Goal: Check status: Check status

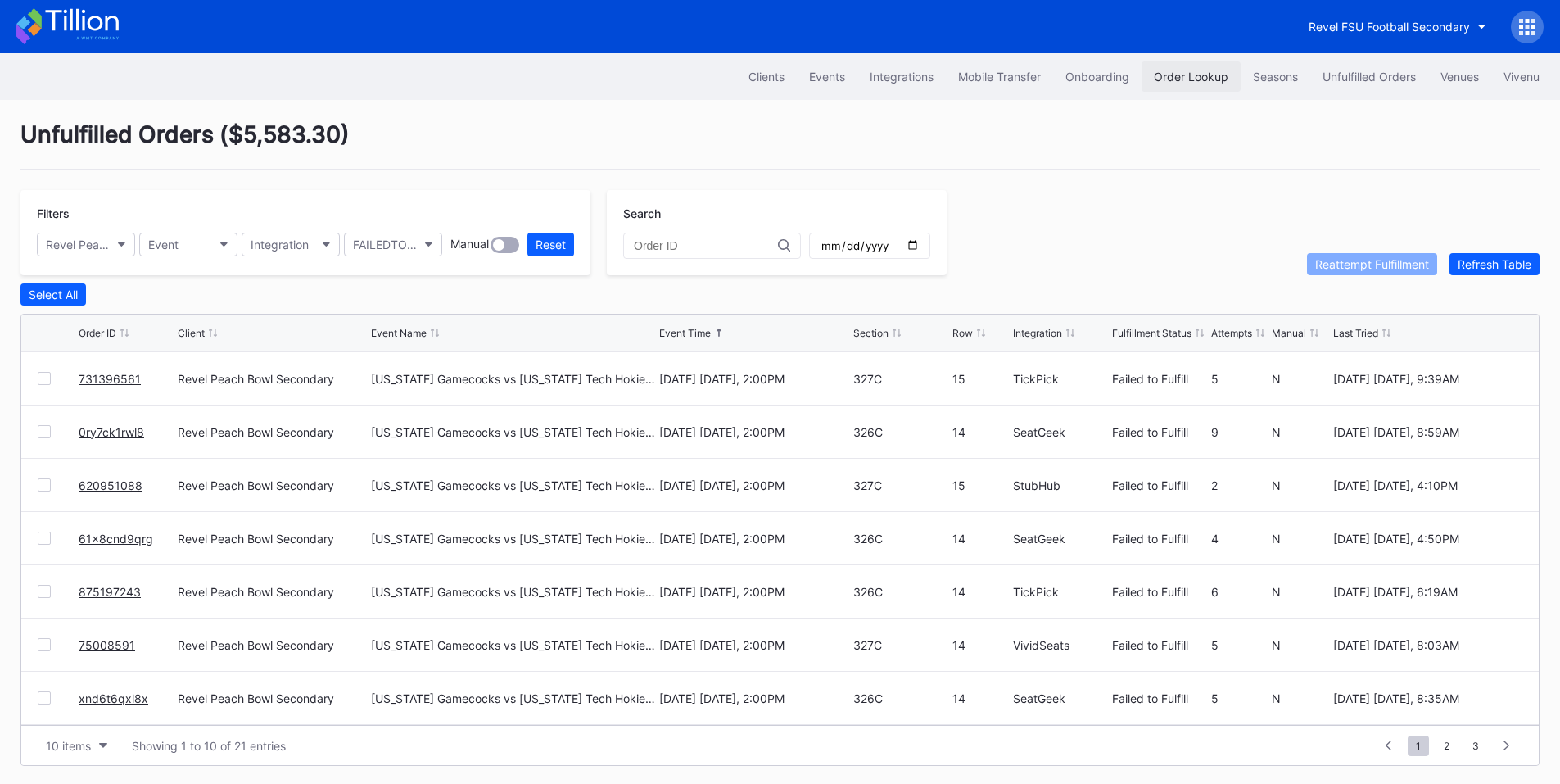
click at [1176, 73] on div "Order Lookup" at bounding box center [1192, 76] width 74 height 14
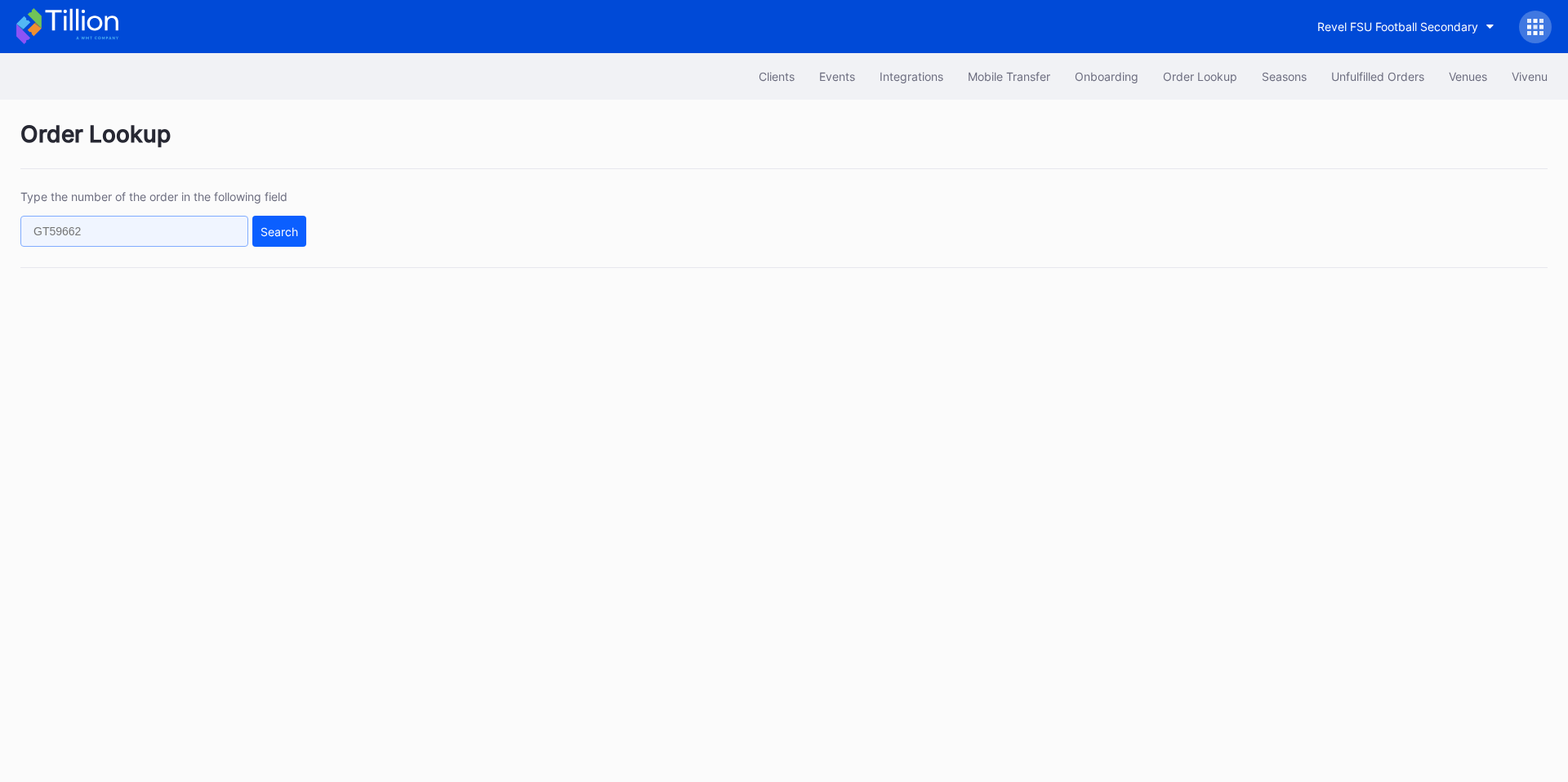
click at [174, 235] on input "text" at bounding box center [134, 230] width 228 height 31
paste input "50538663"
type input "50538663"
click at [284, 236] on div "Search" at bounding box center [279, 231] width 38 height 14
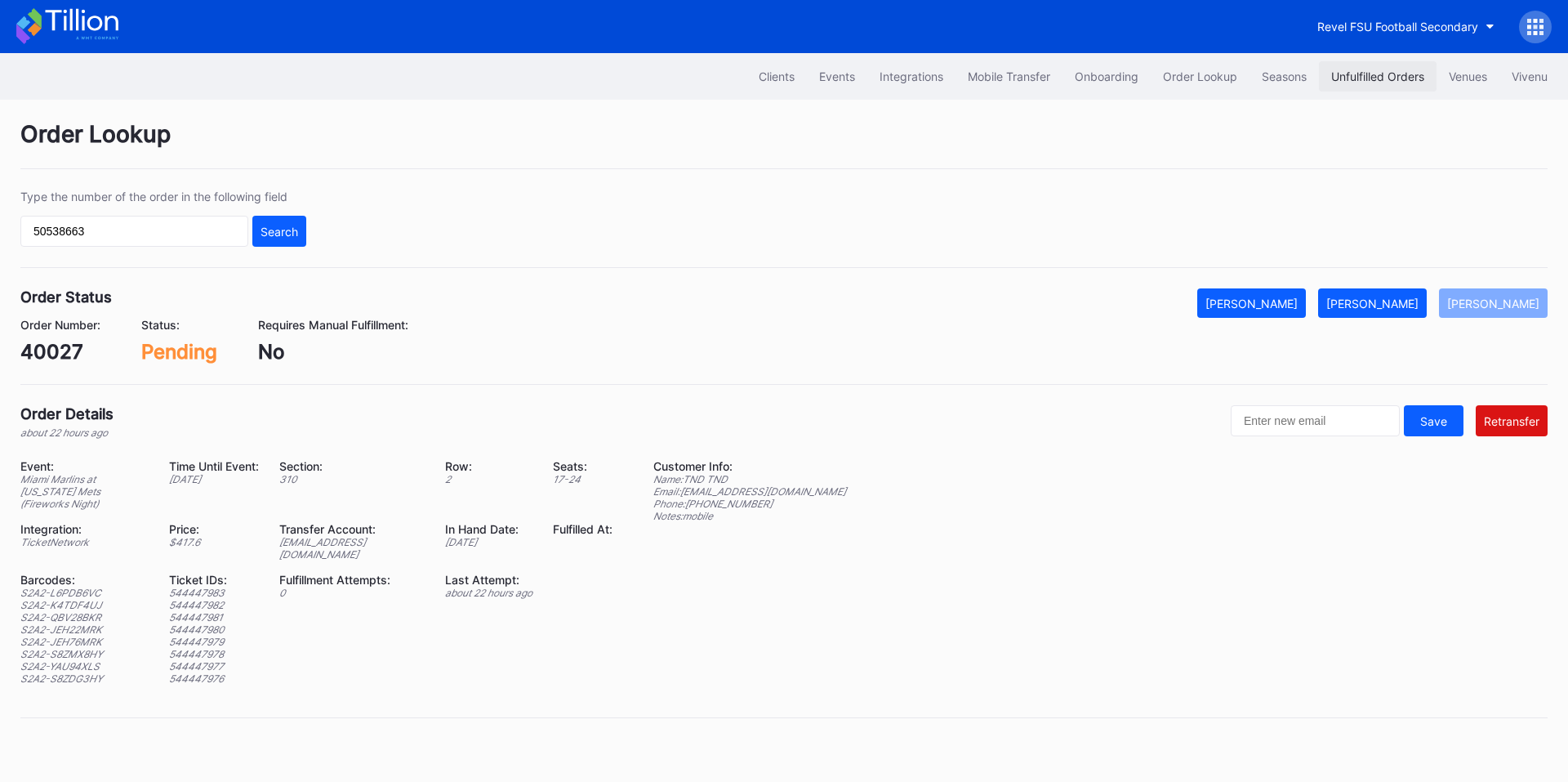
click at [1349, 71] on div "Unfulfilled Orders" at bounding box center [1377, 76] width 93 height 14
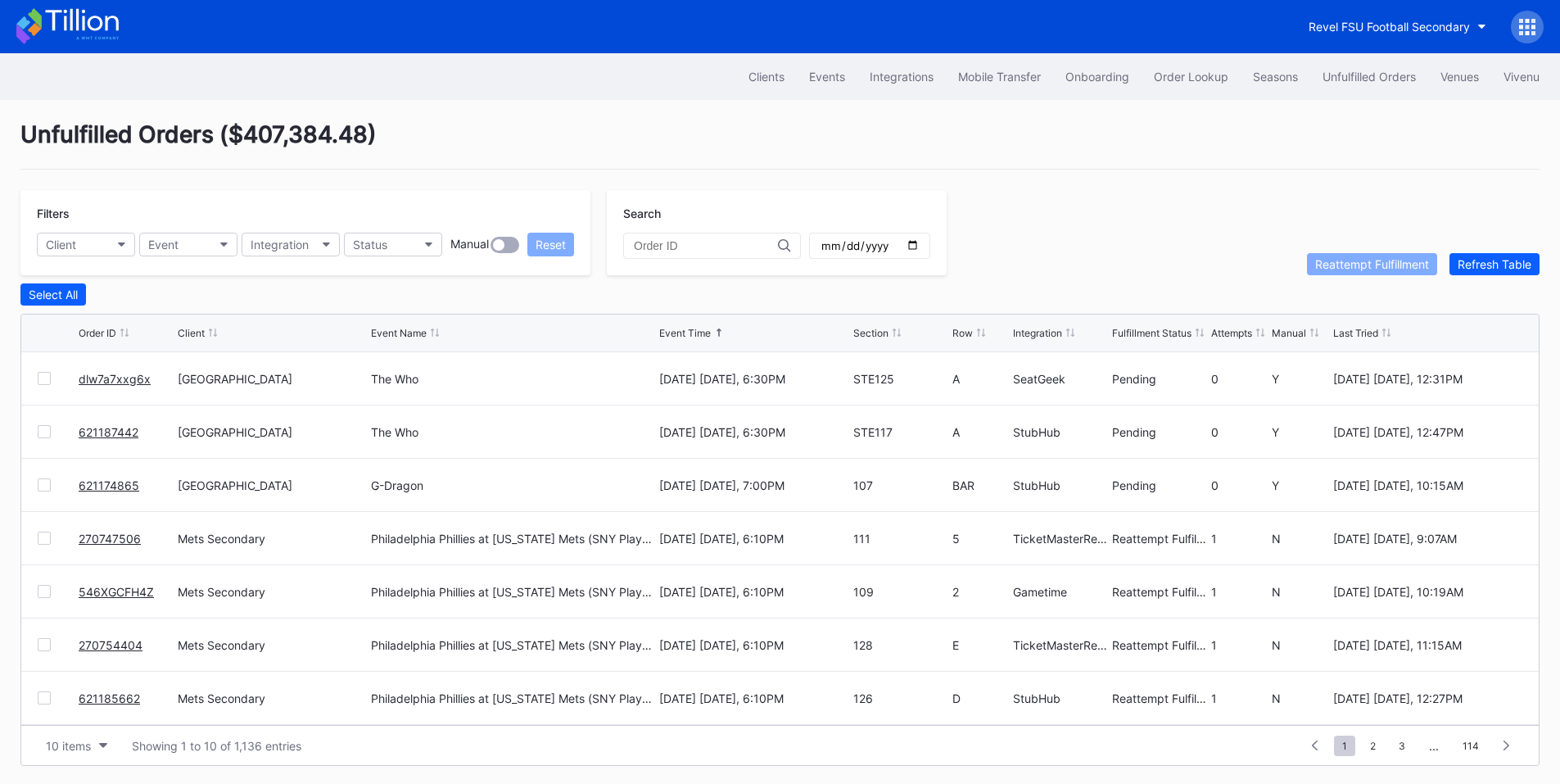
click at [654, 242] on input "text" at bounding box center [706, 246] width 144 height 13
paste input "50538663"
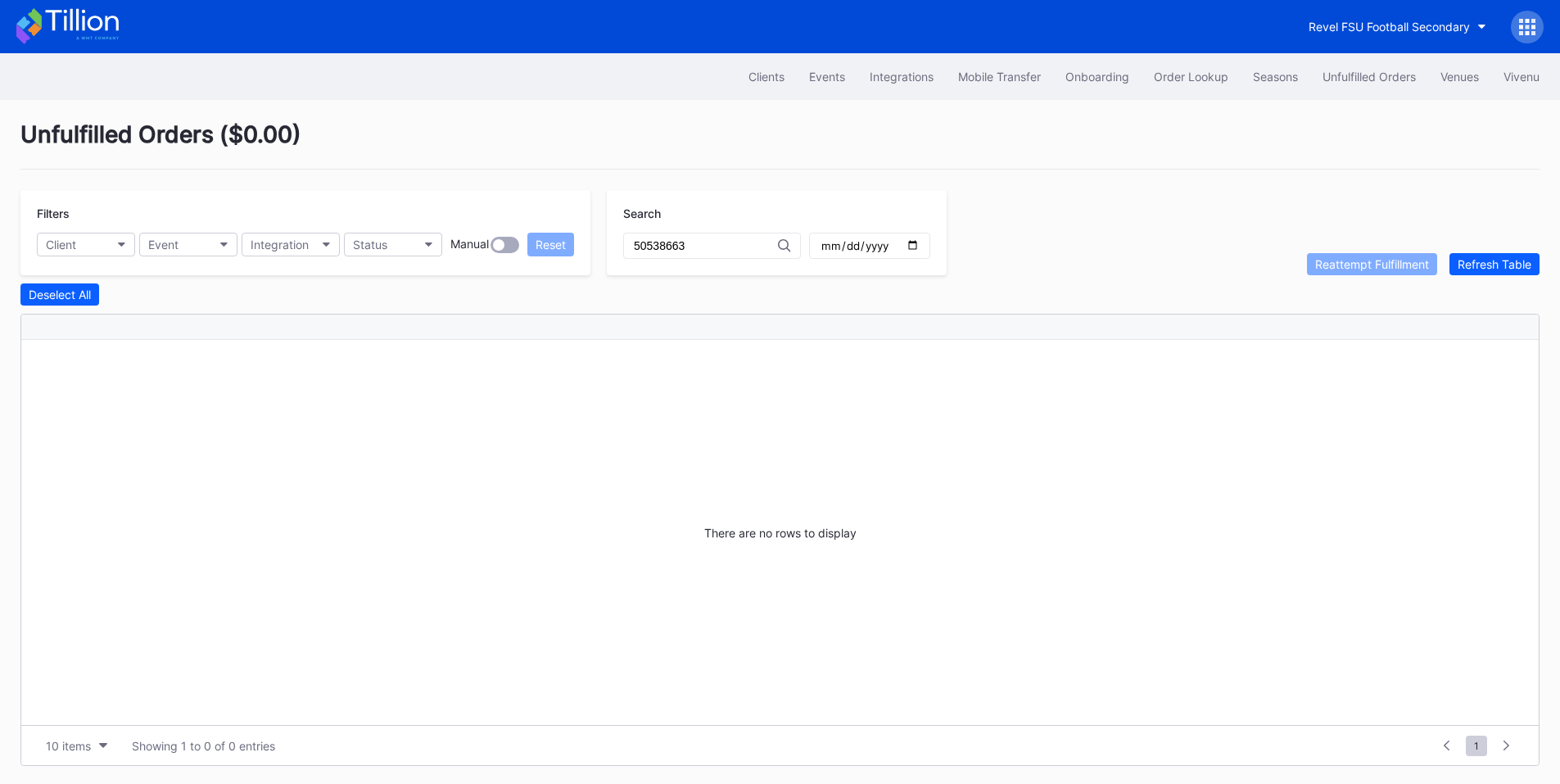
type input "50538663"
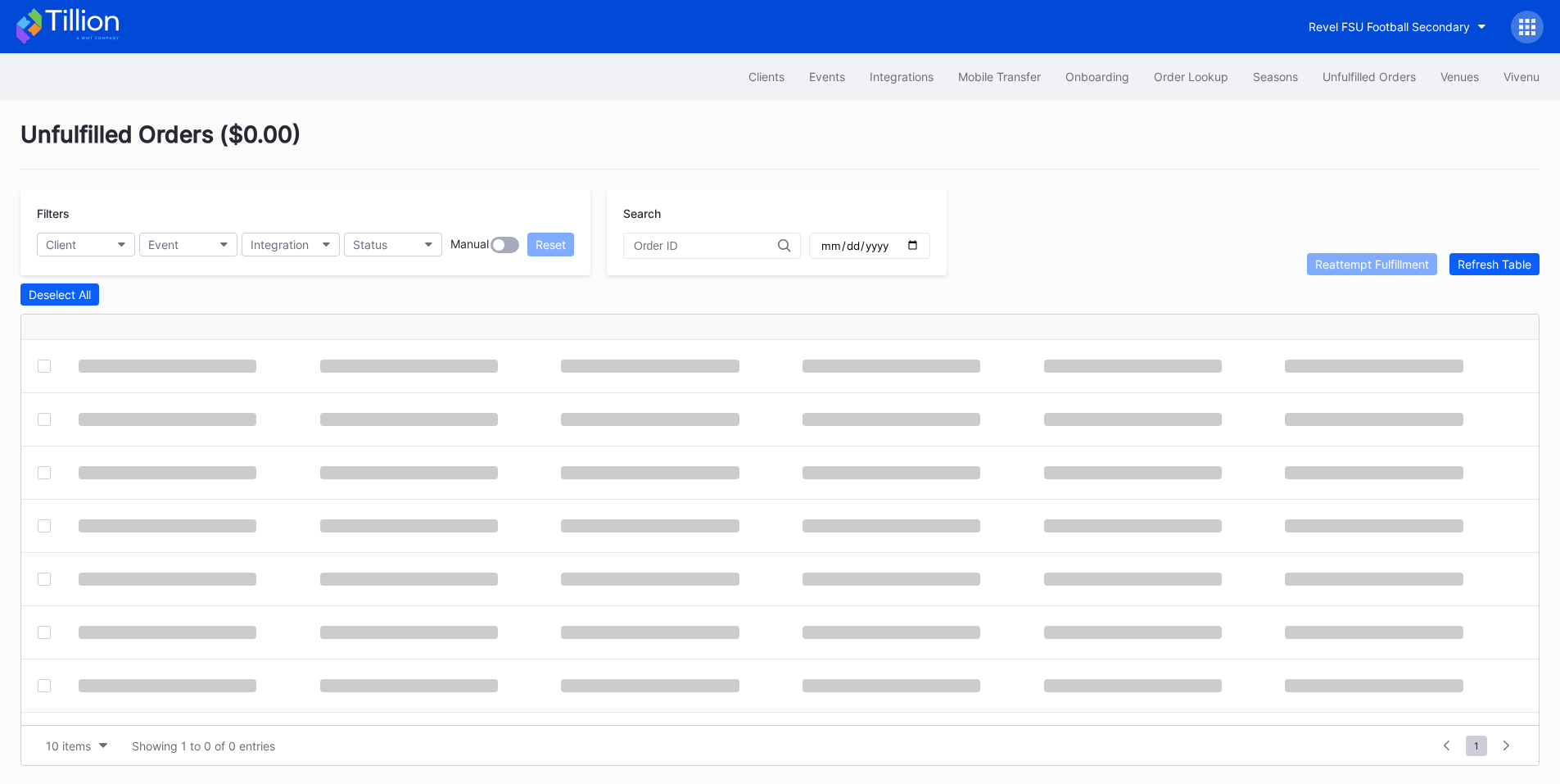
click at [716, 246] on input "text" at bounding box center [706, 246] width 144 height 13
paste input "50538663"
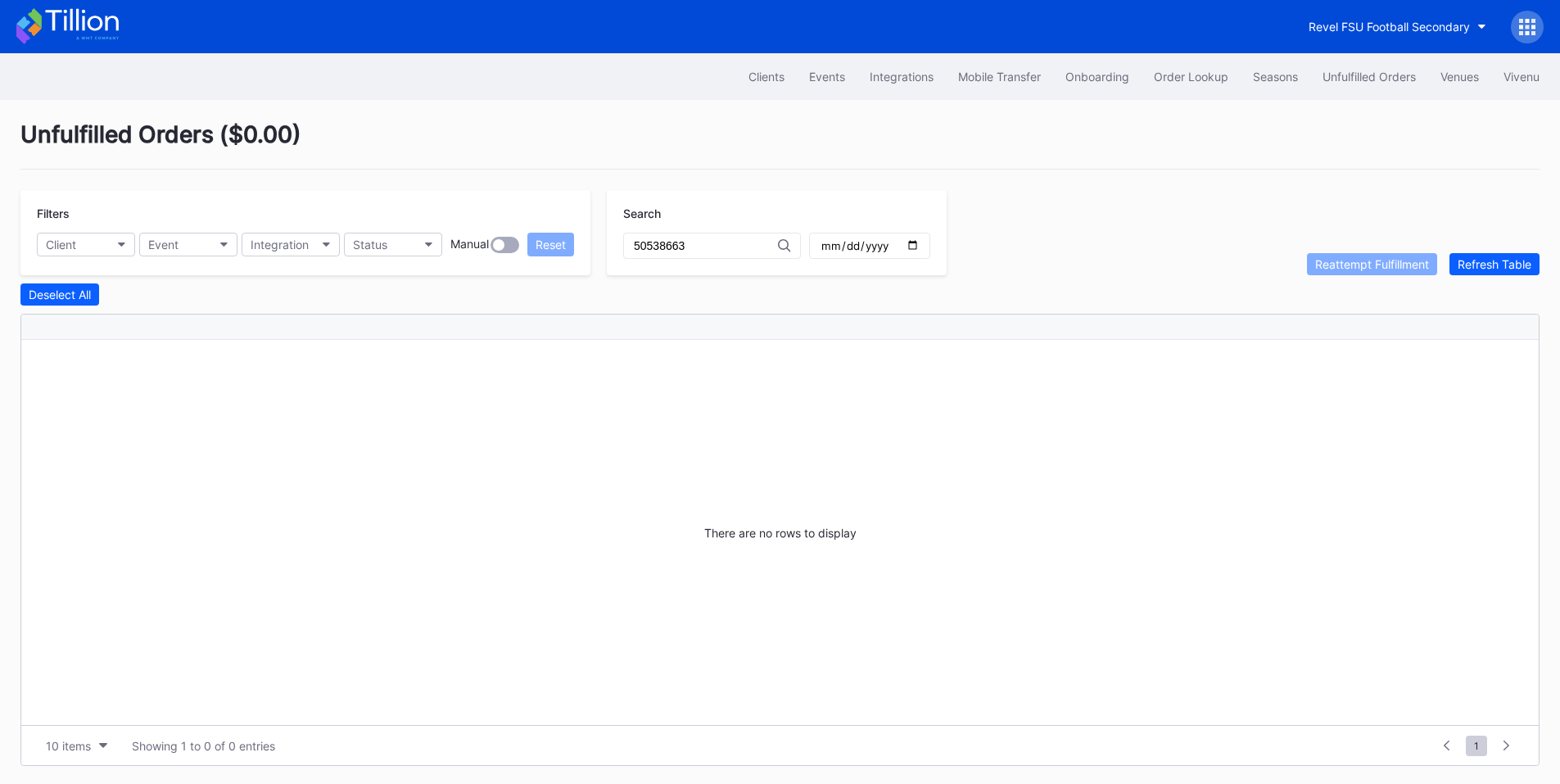
type input "50538663"
click at [737, 256] on div "50538663" at bounding box center [712, 246] width 178 height 26
click at [635, 250] on input "50538663" at bounding box center [706, 246] width 144 height 13
click at [1162, 72] on div "Order Lookup" at bounding box center [1192, 76] width 74 height 14
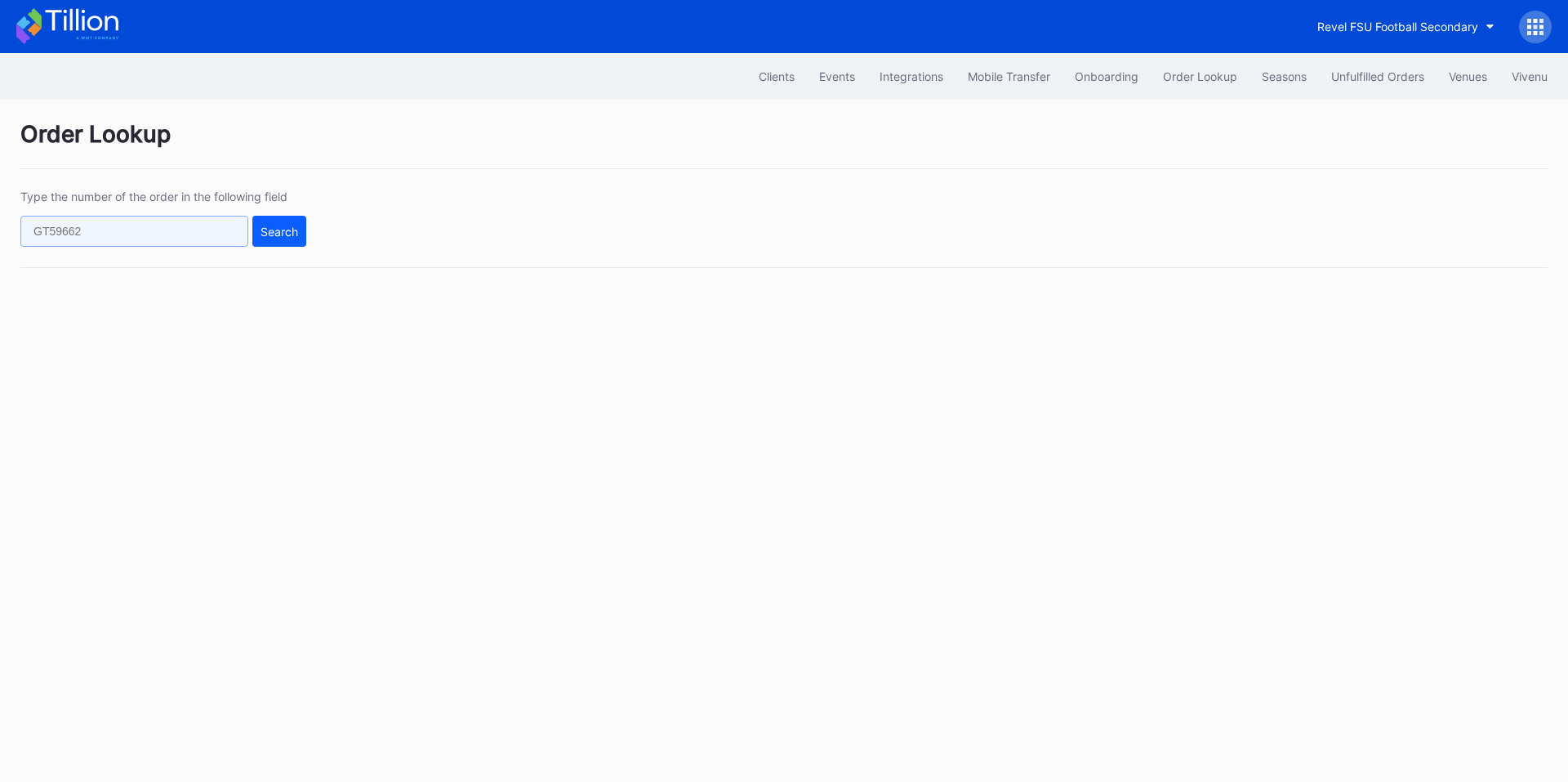
click at [221, 233] on input "text" at bounding box center [134, 230] width 228 height 31
paste input "50538663"
type input "50538663"
click at [283, 242] on button "Search" at bounding box center [279, 230] width 54 height 31
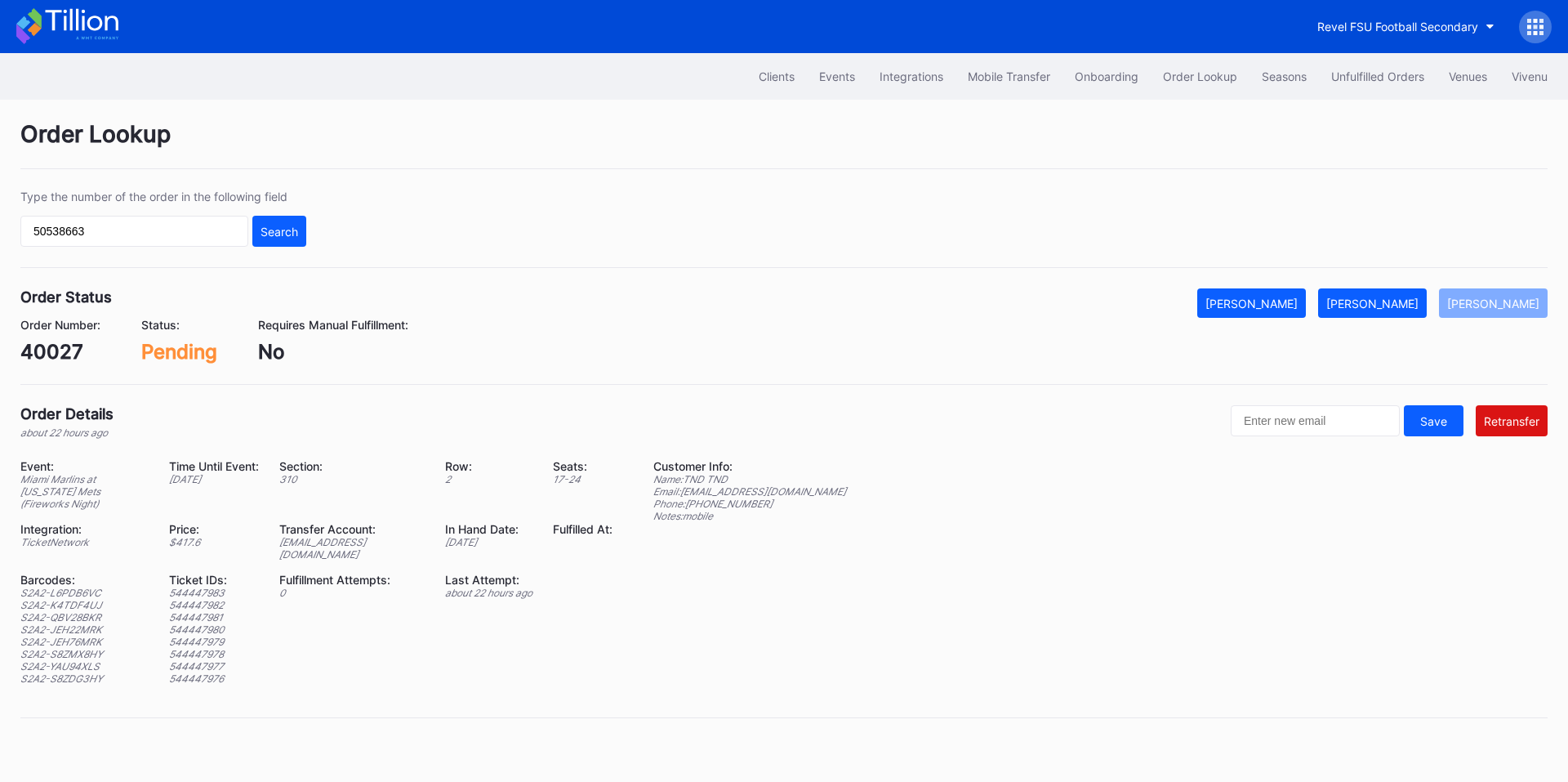
click at [24, 348] on div "40027" at bounding box center [60, 352] width 80 height 24
click at [43, 348] on div "40027" at bounding box center [60, 352] width 80 height 24
copy div "40027"
click at [1360, 72] on div "Unfulfilled Orders" at bounding box center [1377, 76] width 93 height 14
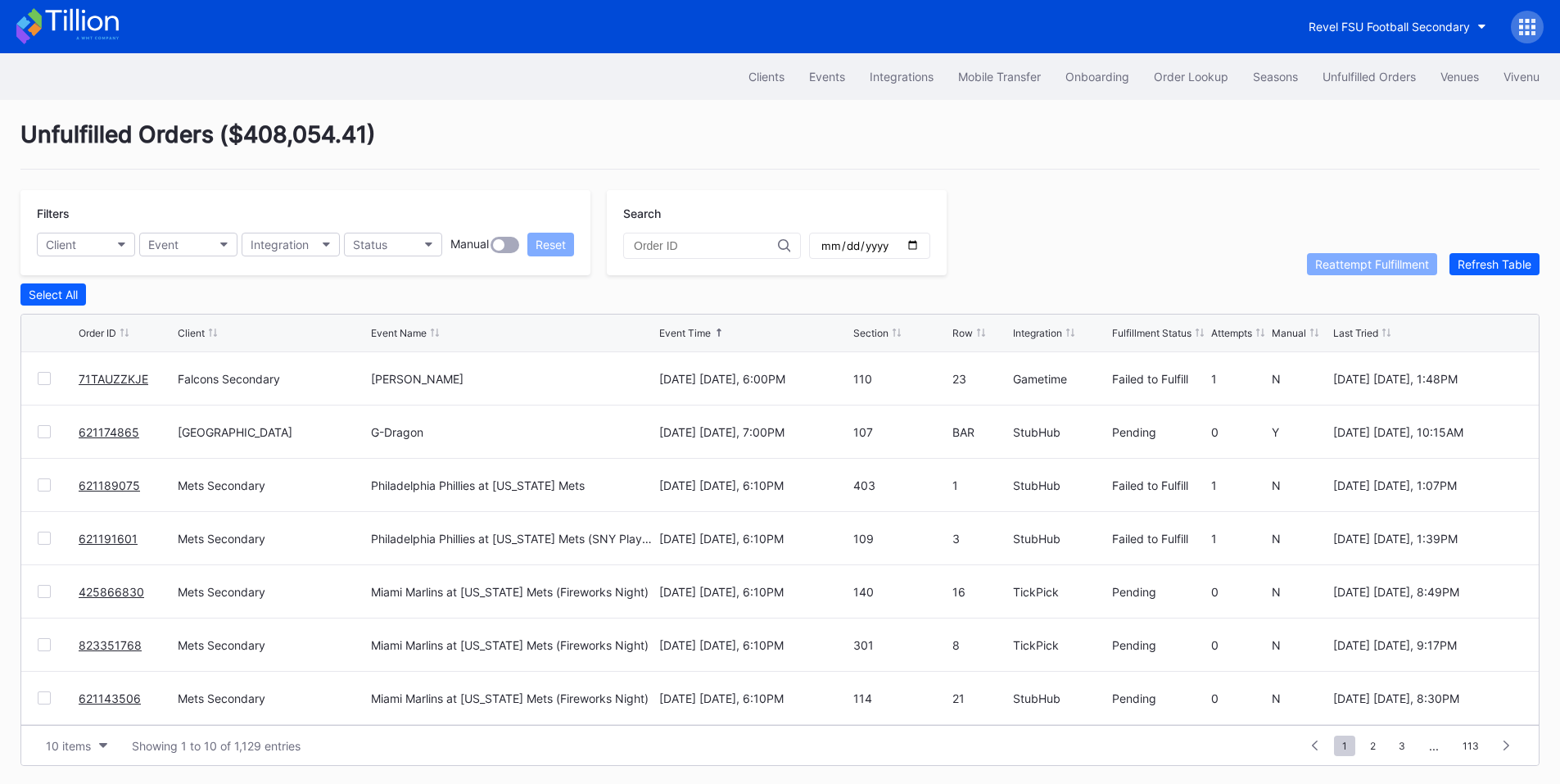
click at [664, 244] on input "text" at bounding box center [706, 246] width 144 height 13
paste input "40027"
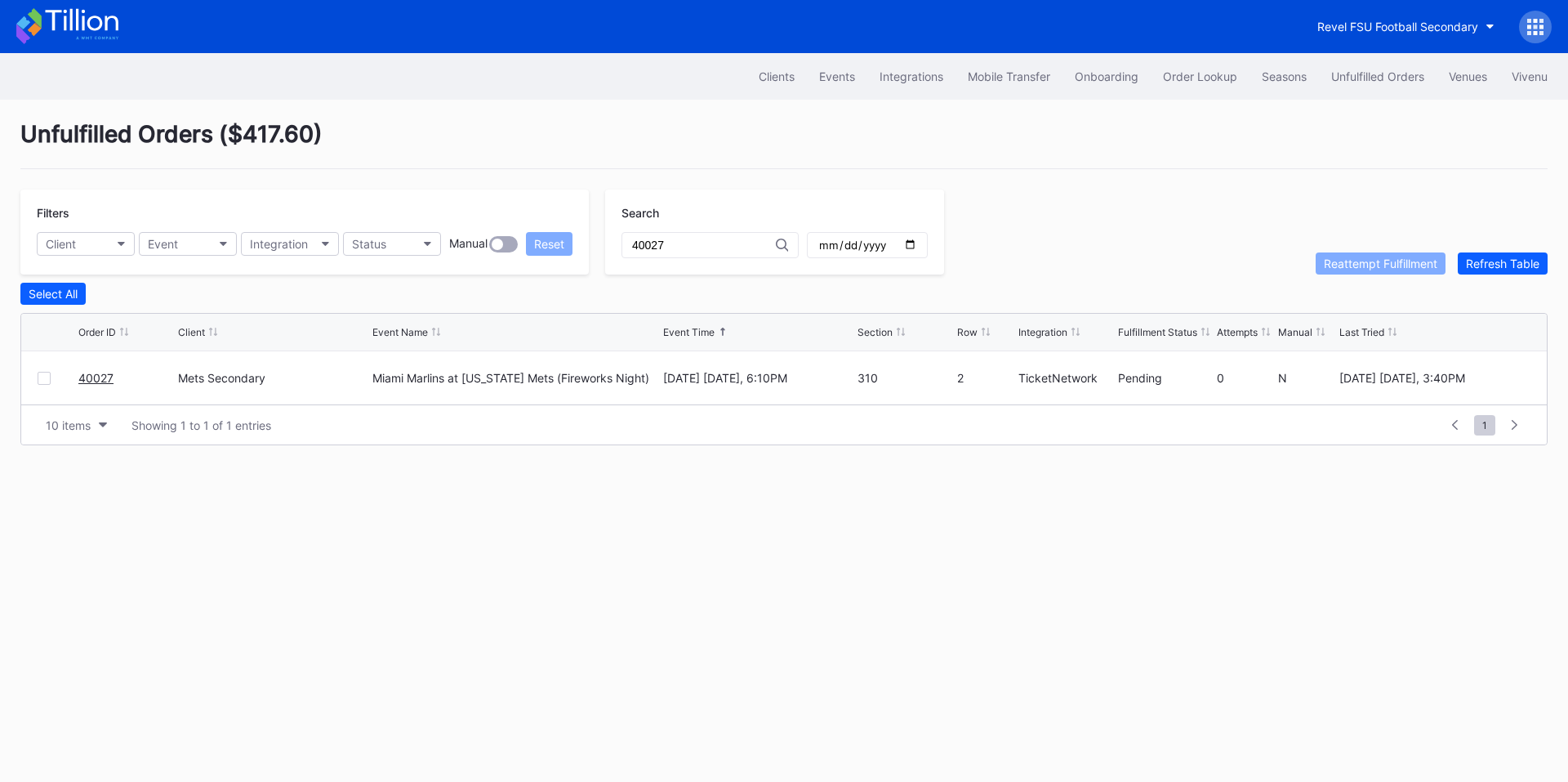
type input "40027"
click at [50, 381] on div at bounding box center [45, 378] width 13 height 13
click at [1387, 263] on div "Reattempt Fulfillment" at bounding box center [1380, 263] width 113 height 14
